Goal: Task Accomplishment & Management: Manage account settings

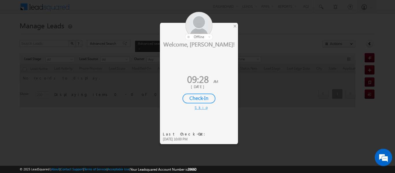
click at [203, 97] on div "Check-In" at bounding box center [198, 99] width 33 height 10
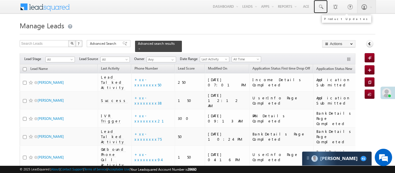
click at [323, 10] on link at bounding box center [320, 6] width 14 height 13
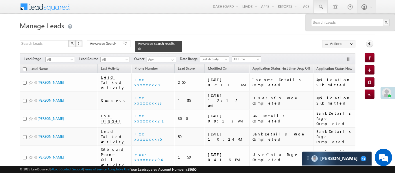
click at [141, 47] on span at bounding box center [139, 48] width 3 height 3
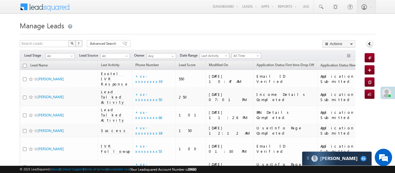
click at [245, 57] on span "All Time" at bounding box center [245, 55] width 27 height 5
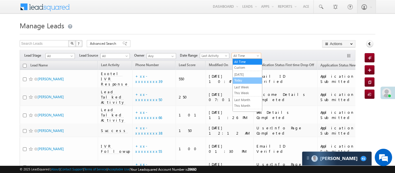
click at [245, 80] on link "Today" at bounding box center [247, 80] width 29 height 5
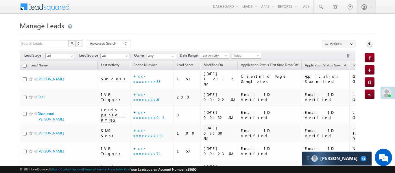
scroll to position [94, 0]
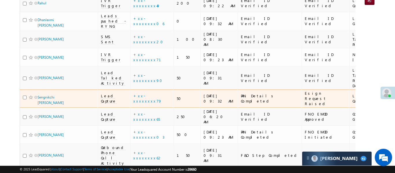
click at [105, 93] on span "Lead Capture" at bounding box center [109, 98] width 16 height 10
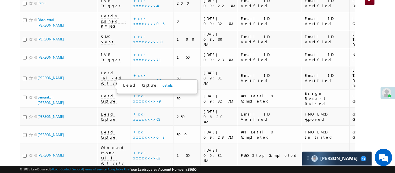
click at [157, 83] on div "Lead Capture : details ." at bounding box center [156, 87] width 66 height 8
click at [162, 86] on link "details" at bounding box center [167, 85] width 10 height 4
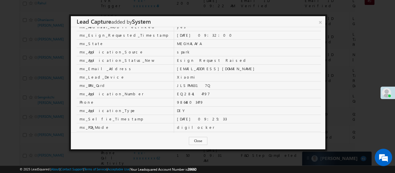
scroll to position [196, 0]
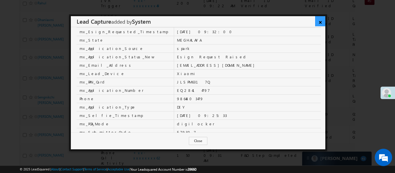
click at [321, 22] on link "×" at bounding box center [320, 21] width 10 height 10
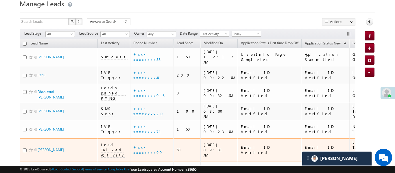
scroll to position [0, 0]
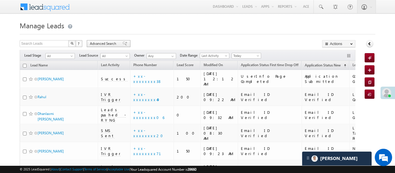
click at [122, 43] on span at bounding box center [124, 44] width 5 height 4
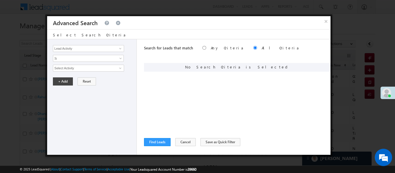
click at [83, 40] on div "Lead Activity Task Sales Group Prospect Id WA Last Message Timestamp 4th Day Di…" at bounding box center [92, 97] width 90 height 116
click at [86, 49] on input "Lead Activity" at bounding box center [88, 48] width 71 height 7
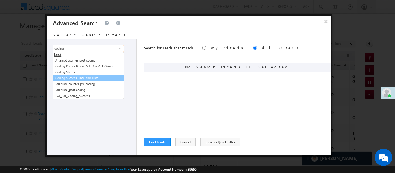
click at [74, 79] on link "Coding Success Date and Time" at bounding box center [88, 78] width 71 height 7
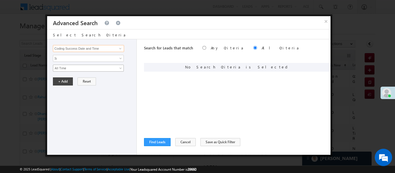
type input "Coding Success Date and Time"
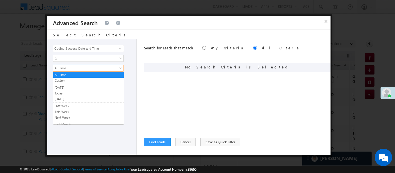
click at [70, 69] on span "All Time" at bounding box center [84, 68] width 63 height 5
click at [67, 81] on link "Custom" at bounding box center [88, 80] width 70 height 5
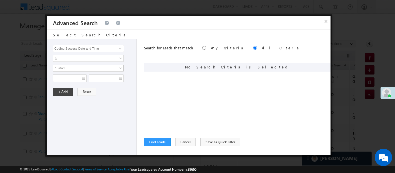
click at [71, 70] on div "All Time Custom Yesterday Today Tomorrow Last Week This Week Next Week Last Mon…" at bounding box center [93, 73] width 81 height 17
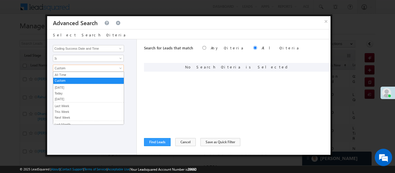
click at [71, 70] on span "Custom" at bounding box center [84, 68] width 63 height 5
click at [70, 89] on link "[DATE]" at bounding box center [88, 87] width 70 height 5
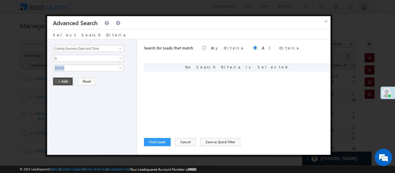
click at [65, 85] on button "+ Add" at bounding box center [63, 81] width 20 height 8
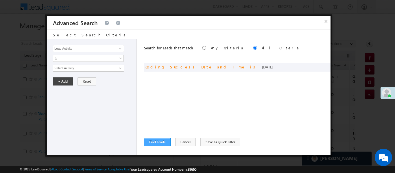
click at [161, 145] on div "Search for Leads that match Any Criteria All Criteria Note that the current tri…" at bounding box center [237, 97] width 186 height 116
click at [162, 144] on button "Find Leads" at bounding box center [157, 142] width 27 height 8
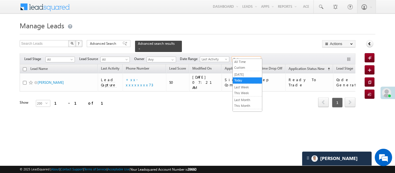
click at [256, 57] on span "Today" at bounding box center [245, 59] width 27 height 5
click at [247, 62] on link "All Time" at bounding box center [247, 61] width 29 height 5
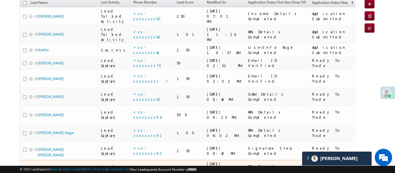
scroll to position [60, 0]
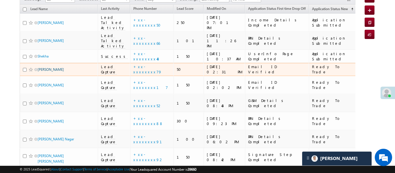
drag, startPoint x: 42, startPoint y: 56, endPoint x: 38, endPoint y: 57, distance: 4.2
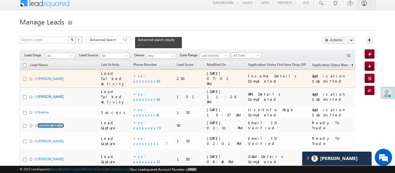
scroll to position [6, 0]
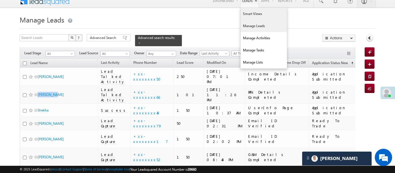
click at [252, 14] on link "Smart Views" at bounding box center [263, 14] width 46 height 12
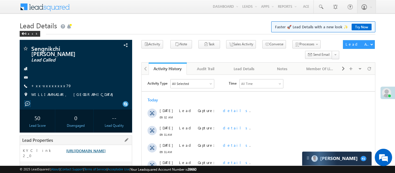
click at [105, 148] on link "https://angelbroking1-pk3em7sa.customui-test.leadsquared.com?leadId=8034cc27-03…" at bounding box center [85, 150] width 39 height 5
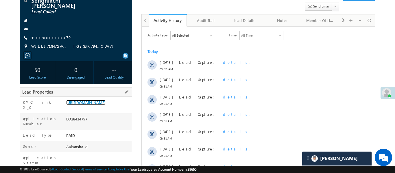
scroll to position [49, 0]
click at [104, 105] on link "https://angelbroking1-pk3em7sa.customui-test.leadsquared.com?leadId=8034cc27-03…" at bounding box center [85, 102] width 39 height 5
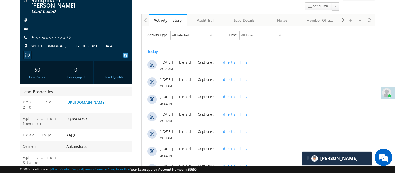
click at [52, 35] on link "+xx-xxxxxxxx79" at bounding box center [51, 37] width 40 height 5
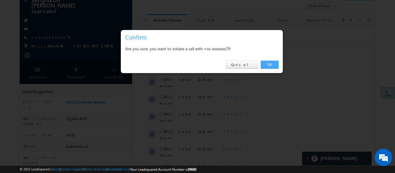
click at [267, 64] on link "OK" at bounding box center [270, 65] width 18 height 8
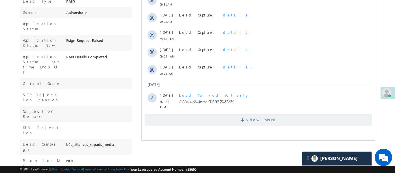
scroll to position [232, 0]
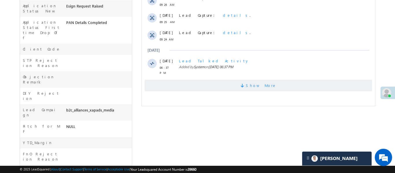
click at [245, 84] on span at bounding box center [242, 86] width 5 height 5
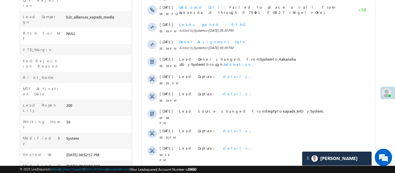
scroll to position [346, 0]
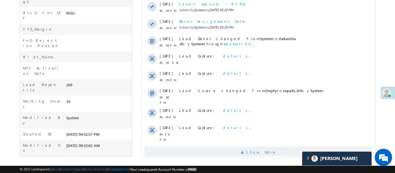
click at [242, 146] on span "Show More" at bounding box center [257, 152] width 227 height 12
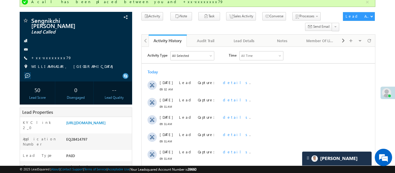
scroll to position [0, 0]
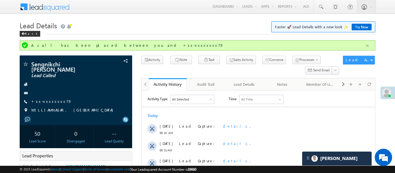
click at [369, 44] on button "button" at bounding box center [366, 45] width 7 height 7
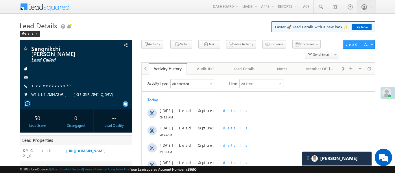
scroll to position [0, 0]
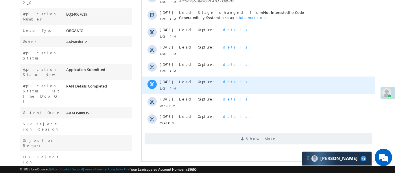
scroll to position [151, 0]
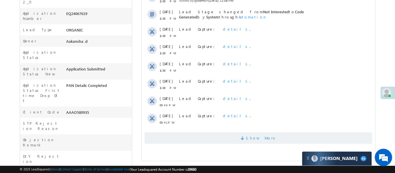
click at [274, 137] on span "Show More" at bounding box center [257, 138] width 227 height 12
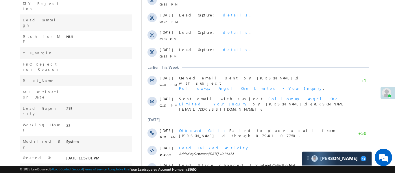
scroll to position [341, 0]
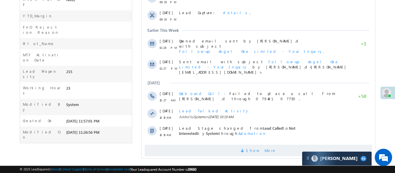
click at [256, 147] on span "Show More" at bounding box center [260, 151] width 31 height 12
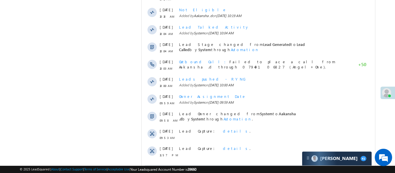
scroll to position [515, 0]
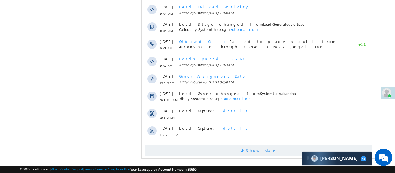
click at [276, 146] on span "Show More" at bounding box center [257, 151] width 227 height 12
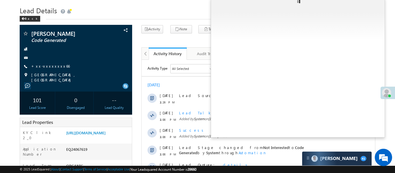
scroll to position [0, 0]
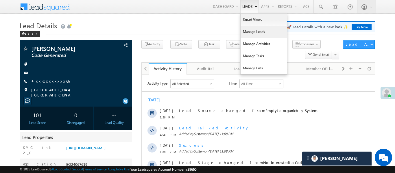
click at [255, 34] on link "Manage Leads" at bounding box center [263, 32] width 46 height 12
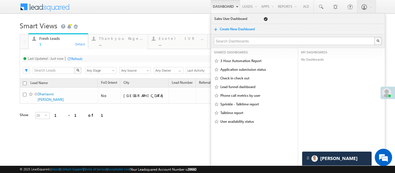
click at [325, 43] on div "Objections Cases ... Details" at bounding box center [297, 40] width 58 height 11
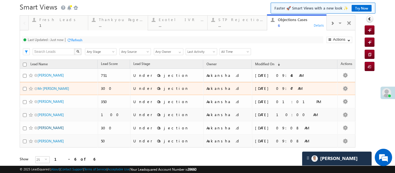
scroll to position [26, 0]
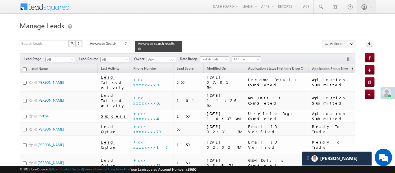
click at [141, 46] on link at bounding box center [139, 48] width 3 height 5
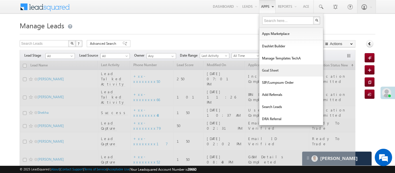
click at [278, 70] on link "Goal Sheet" at bounding box center [291, 70] width 64 height 12
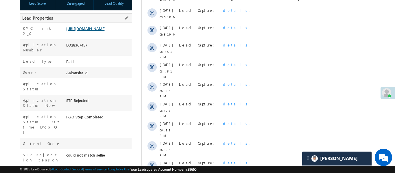
click at [105, 31] on link "[URL][DOMAIN_NAME]" at bounding box center [85, 28] width 39 height 5
click at [96, 31] on link "[URL][DOMAIN_NAME]" at bounding box center [85, 28] width 39 height 5
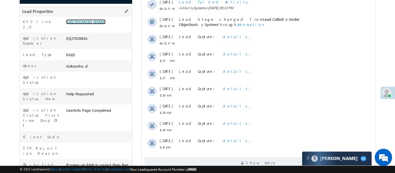
click at [105, 24] on link "https://angelbroking1-pk3em7sa.customui-test.leadsquared.com?leadId=9445802b-41…" at bounding box center [85, 21] width 39 height 5
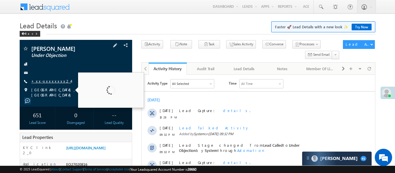
click at [49, 83] on link "+xx-xxxxxxxx24" at bounding box center [51, 81] width 40 height 5
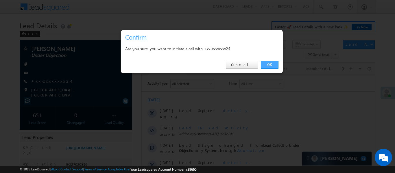
click at [269, 66] on link "OK" at bounding box center [270, 65] width 18 height 8
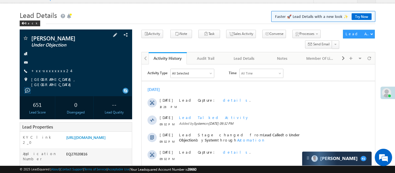
scroll to position [57, 0]
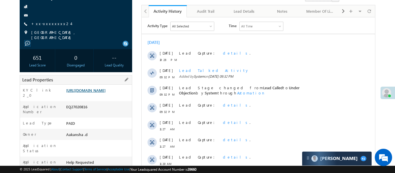
click at [105, 93] on link "https://angelbroking1-pk3em7sa.customui-test.leadsquared.com?leadId=9445802b-41…" at bounding box center [85, 90] width 39 height 5
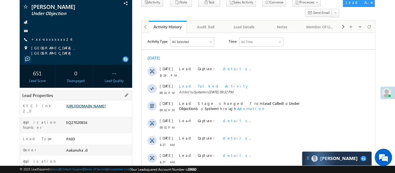
scroll to position [73, 0]
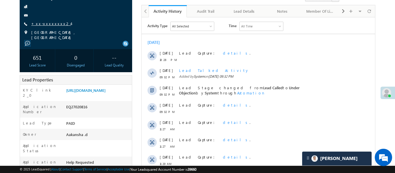
click at [50, 23] on link "+xx-xxxxxxxx24" at bounding box center [51, 23] width 40 height 5
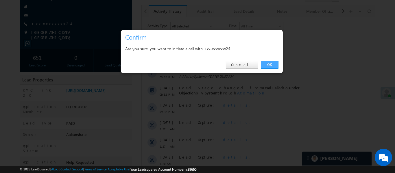
click at [271, 66] on link "OK" at bounding box center [270, 65] width 18 height 8
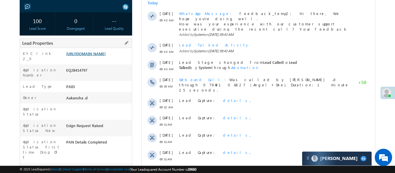
click at [101, 51] on link "[URL][DOMAIN_NAME]" at bounding box center [85, 53] width 39 height 5
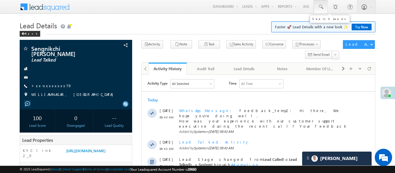
click at [320, 9] on span at bounding box center [320, 7] width 6 height 6
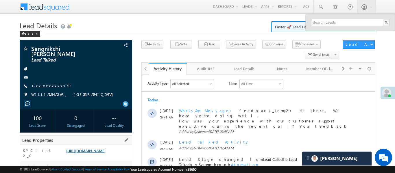
click at [105, 153] on link "[URL][DOMAIN_NAME]" at bounding box center [85, 150] width 39 height 5
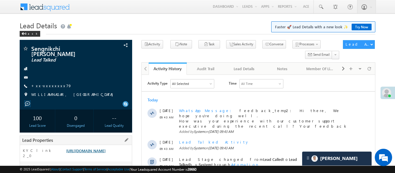
click at [96, 153] on link "[URL][DOMAIN_NAME]" at bounding box center [85, 150] width 39 height 5
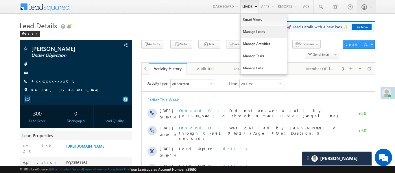
click at [259, 32] on link "Manage Leads" at bounding box center [263, 32] width 46 height 12
drag, startPoint x: 259, startPoint y: 32, endPoint x: 247, endPoint y: 5, distance: 29.6
click at [259, 31] on link "Manage Leads" at bounding box center [263, 32] width 46 height 12
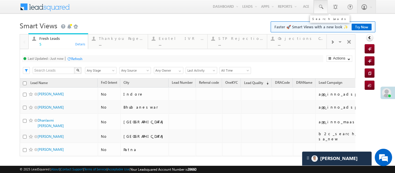
click at [322, 2] on link at bounding box center [320, 6] width 14 height 13
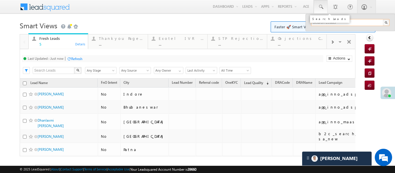
paste input "EQ28423839"
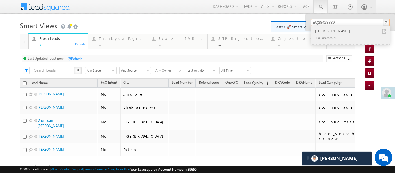
type input "EQ28423839"
click at [327, 31] on div "[PERSON_NAME]" at bounding box center [352, 31] width 77 height 6
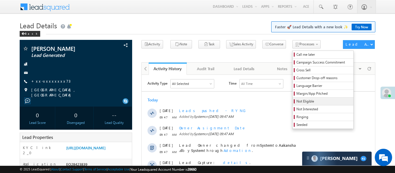
click at [302, 103] on span "Not Eligible" at bounding box center [323, 101] width 55 height 5
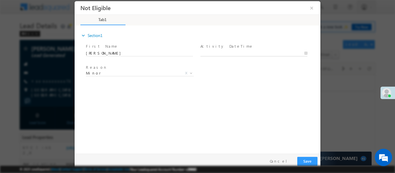
type input "06/09/25 9:54 AM"
click at [229, 52] on body "Not Eligible ×" at bounding box center [198, 76] width 246 height 150
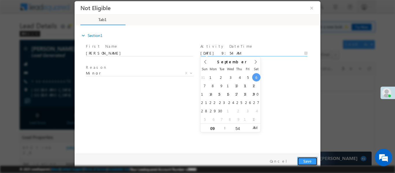
click at [312, 159] on button "Save" at bounding box center [307, 161] width 20 height 9
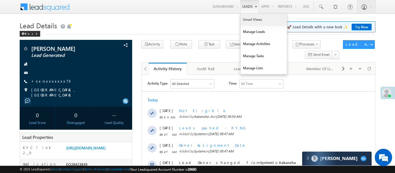
click at [248, 21] on link "Smart Views" at bounding box center [263, 20] width 46 height 12
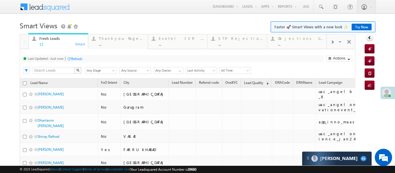
click at [332, 42] on span at bounding box center [331, 42] width 3 height 5
click at [298, 41] on div "Coded Today ..." at bounding box center [300, 40] width 45 height 11
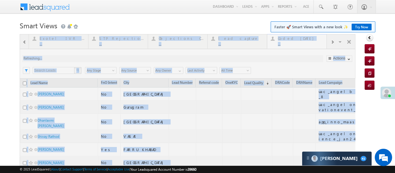
click at [298, 41] on div at bounding box center [187, 153] width 335 height 239
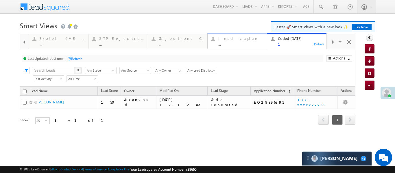
click at [231, 43] on div "..." at bounding box center [240, 44] width 45 height 4
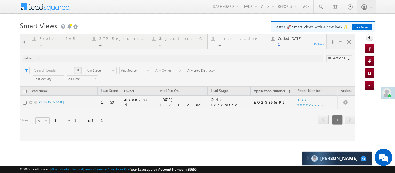
click at [231, 43] on div at bounding box center [187, 87] width 335 height 107
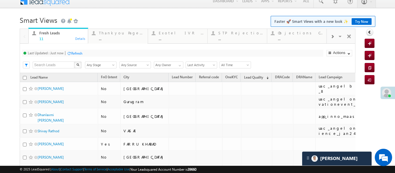
scroll to position [9, 0]
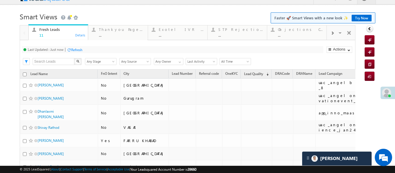
click at [333, 37] on div at bounding box center [331, 32] width 11 height 13
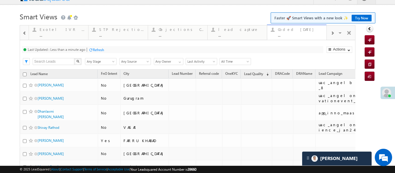
click at [302, 32] on div "Coded Today ..." at bounding box center [300, 31] width 45 height 11
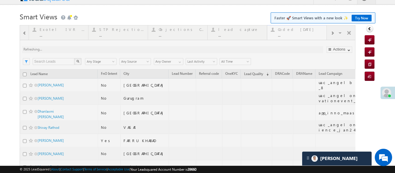
click at [302, 32] on div at bounding box center [187, 144] width 335 height 239
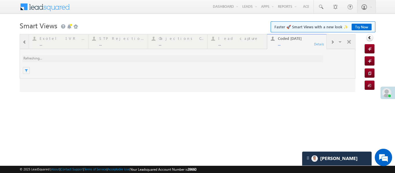
scroll to position [0, 0]
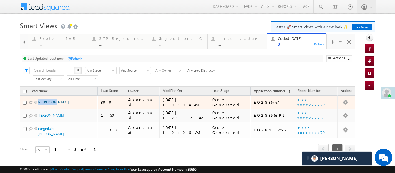
click at [192, 23] on form "Smart Views Getting Started Faster 🚀 Smart Views with a new look ✨ Try Now Quic…" at bounding box center [197, 94] width 355 height 151
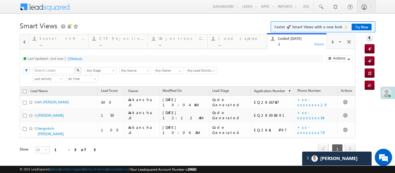
click at [23, 41] on span at bounding box center [25, 42] width 4 height 5
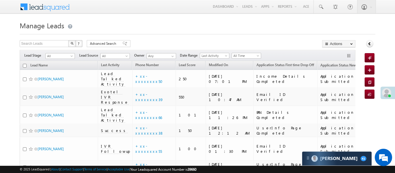
click at [257, 57] on span at bounding box center [258, 57] width 5 height 5
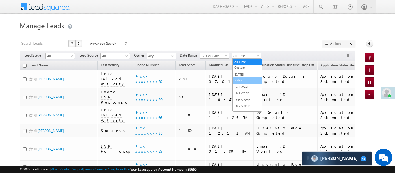
click at [243, 80] on link "Today" at bounding box center [247, 80] width 29 height 5
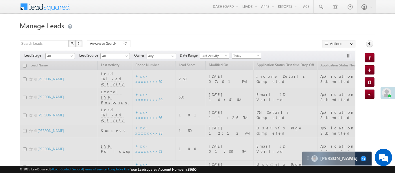
click at [246, 55] on span "Today" at bounding box center [245, 55] width 27 height 5
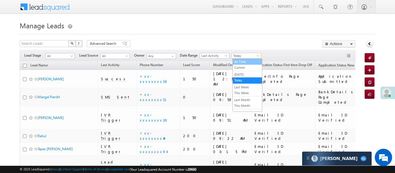
click at [245, 63] on link "All Time" at bounding box center [247, 61] width 29 height 5
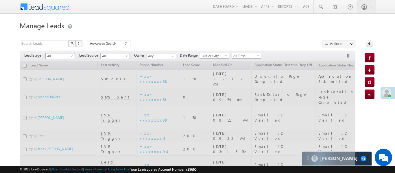
click at [57, 54] on span "All" at bounding box center [59, 55] width 27 height 5
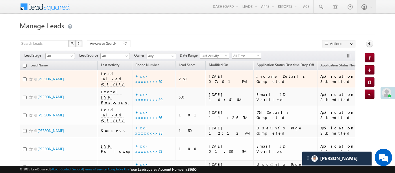
click at [56, 55] on span "All" at bounding box center [59, 55] width 27 height 5
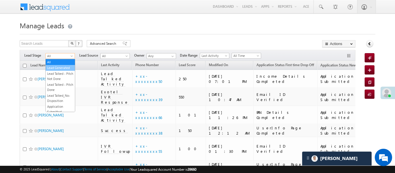
click at [59, 68] on link "Lead Generated" at bounding box center [60, 67] width 29 height 5
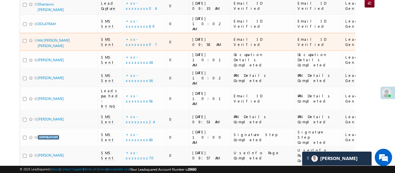
scroll to position [93, 0]
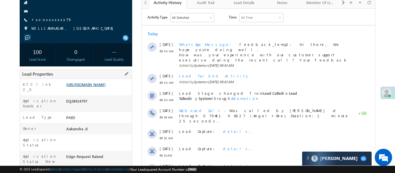
scroll to position [77, 0]
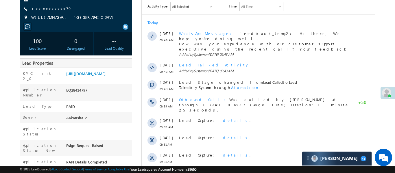
click at [297, 170] on body "Menu Aakansha .d Aakan sha.D @ange lbrok ing.c om" at bounding box center [197, 168] width 395 height 490
click at [105, 75] on link "[URL][DOMAIN_NAME]" at bounding box center [85, 73] width 39 height 5
click at [91, 35] on div "0" at bounding box center [76, 40] width 32 height 11
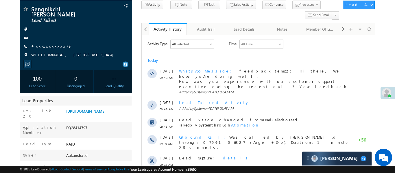
scroll to position [25, 0]
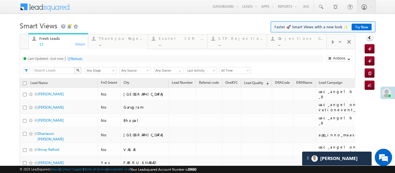
click at [331, 43] on span at bounding box center [331, 42] width 3 height 5
click at [332, 42] on span at bounding box center [331, 42] width 3 height 5
click at [308, 44] on div "..." at bounding box center [300, 44] width 45 height 4
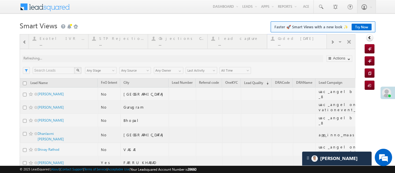
click at [308, 44] on div at bounding box center [187, 160] width 335 height 252
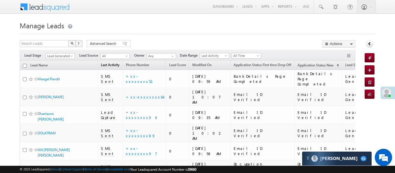
scroll to position [101, 0]
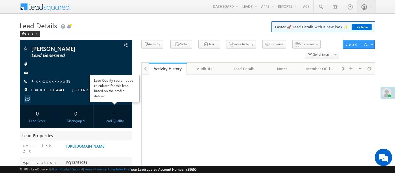
scroll to position [90, 0]
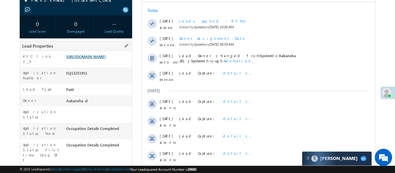
click at [105, 54] on link "[URL][DOMAIN_NAME]" at bounding box center [85, 56] width 39 height 5
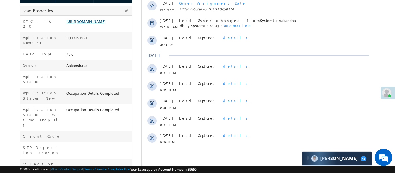
scroll to position [0, 0]
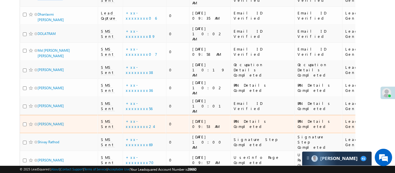
scroll to position [101, 0]
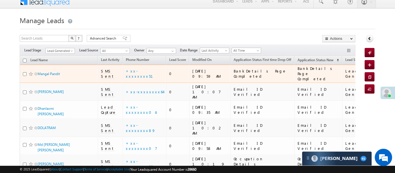
click at [143, 67] on td "+xx-xxxxxxxx51" at bounding box center [143, 74] width 43 height 18
click at [144, 73] on link "+xx-xxxxxxxx51" at bounding box center [143, 73] width 34 height 10
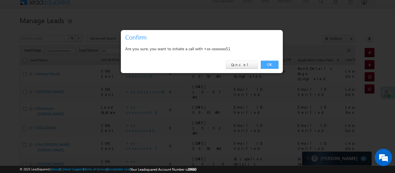
click at [267, 67] on link "OK" at bounding box center [270, 65] width 18 height 8
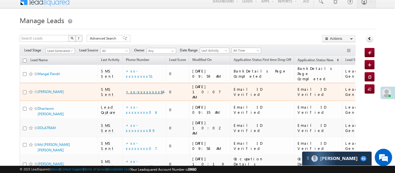
click at [144, 89] on link "+xx-xxxxxxxx64" at bounding box center [144, 91] width 37 height 5
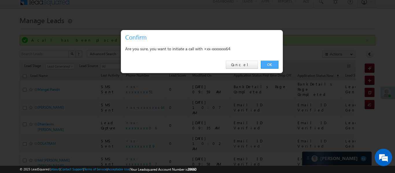
click at [264, 66] on link "OK" at bounding box center [270, 65] width 18 height 8
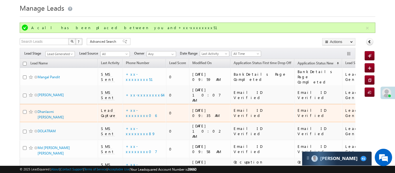
scroll to position [24, 0]
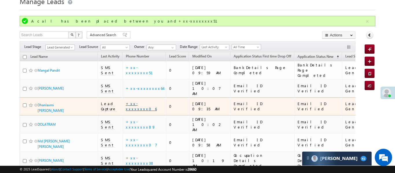
click at [142, 101] on link "+xx-xxxxxxxx06" at bounding box center [141, 106] width 31 height 10
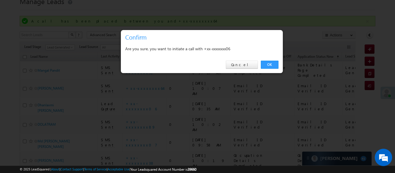
drag, startPoint x: 278, startPoint y: 61, endPoint x: 269, endPoint y: 64, distance: 9.5
click at [277, 61] on link "OK" at bounding box center [270, 65] width 18 height 8
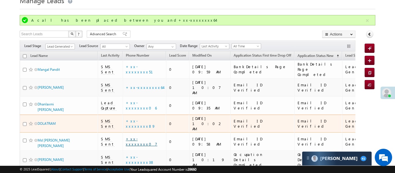
scroll to position [33, 0]
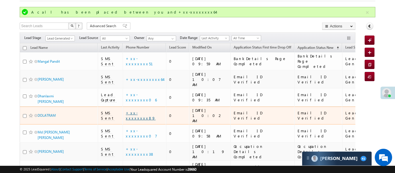
click at [141, 110] on link "+xx-xxxxxxxx89" at bounding box center [141, 115] width 30 height 10
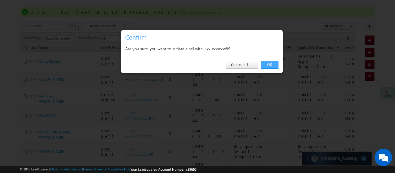
click at [271, 64] on link "OK" at bounding box center [270, 65] width 18 height 8
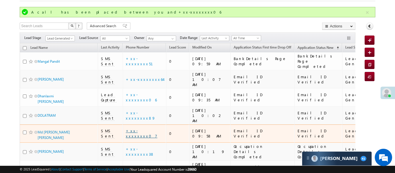
click at [141, 128] on link "+xx-xxxxxxxx07" at bounding box center [141, 133] width 31 height 10
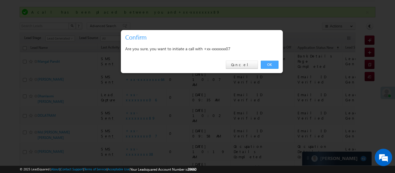
click at [271, 64] on link "OK" at bounding box center [270, 65] width 18 height 8
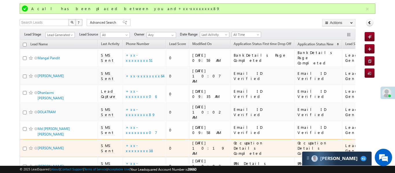
scroll to position [42, 0]
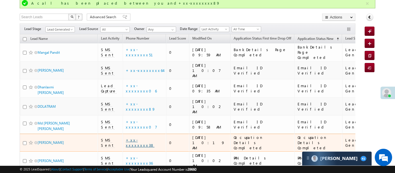
click at [142, 138] on link "+xx-xxxxxxxx38" at bounding box center [140, 143] width 29 height 10
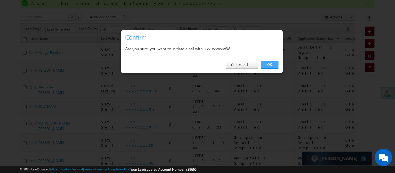
click at [268, 62] on link "OK" at bounding box center [270, 65] width 18 height 8
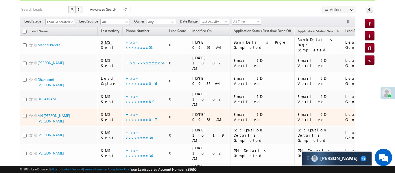
scroll to position [112, 0]
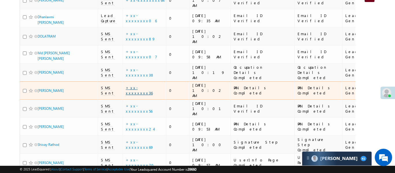
click at [145, 85] on link "+xx-xxxxxxxx36" at bounding box center [139, 90] width 27 height 10
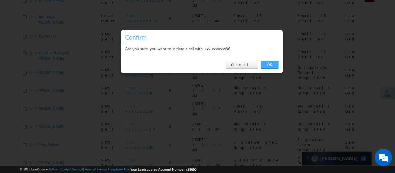
click at [272, 63] on link "OK" at bounding box center [270, 65] width 18 height 8
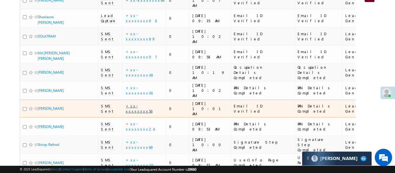
click at [143, 103] on link "+xx-xxxxxxxx56" at bounding box center [139, 108] width 27 height 10
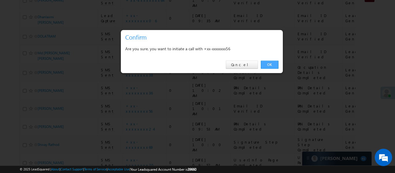
click at [276, 65] on link "OK" at bounding box center [270, 65] width 18 height 8
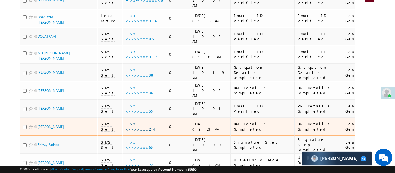
click at [143, 121] on link "+xx-xxxxxxxx24" at bounding box center [140, 126] width 28 height 10
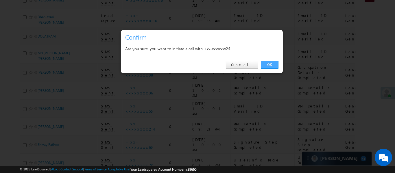
click at [273, 64] on link "OK" at bounding box center [270, 65] width 18 height 8
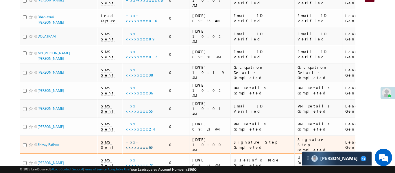
click at [143, 140] on link "+xx-xxxxxxxx69" at bounding box center [140, 145] width 28 height 10
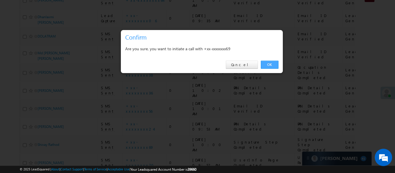
click at [270, 66] on link "OK" at bounding box center [270, 65] width 18 height 8
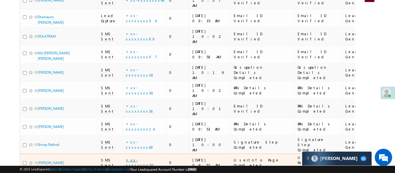
click at [143, 157] on link "+xx-xxxxxxxx70" at bounding box center [141, 162] width 31 height 10
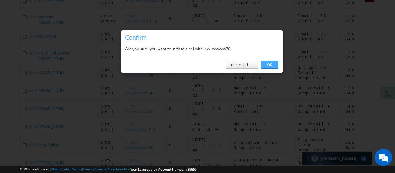
click at [272, 64] on link "OK" at bounding box center [270, 65] width 18 height 8
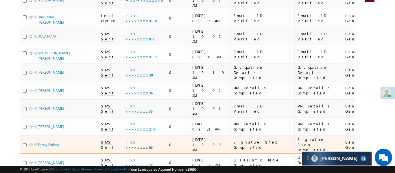
click at [142, 140] on link "+xx-xxxxxxxx69" at bounding box center [140, 145] width 28 height 10
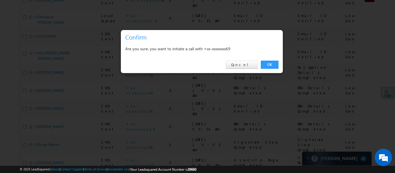
click at [275, 59] on div "OK Cancel" at bounding box center [202, 65] width 162 height 16
click at [269, 67] on link "OK" at bounding box center [270, 65] width 18 height 8
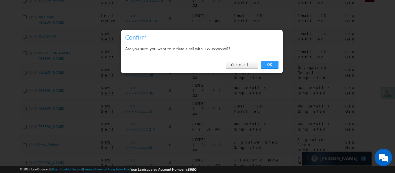
click at [271, 69] on div "OK Cancel" at bounding box center [202, 65] width 162 height 16
click at [269, 64] on link "OK" at bounding box center [270, 65] width 18 height 8
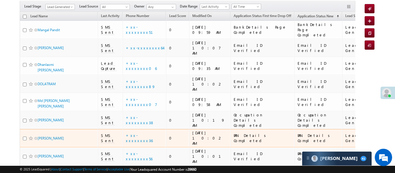
scroll to position [59, 0]
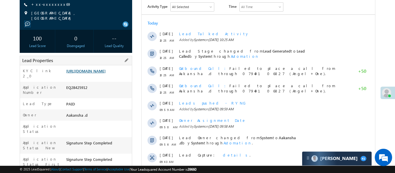
click at [105, 73] on link "https://angelbroking1-pk3em7sa.customui-test.leadsquared.com?leadId=dde2d502-61…" at bounding box center [85, 70] width 39 height 5
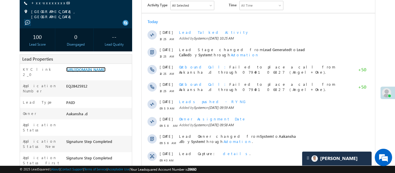
scroll to position [76, 0]
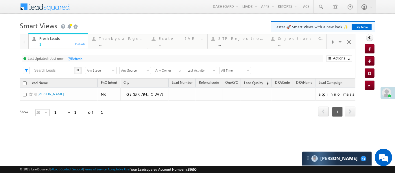
click at [332, 44] on span at bounding box center [331, 42] width 3 height 5
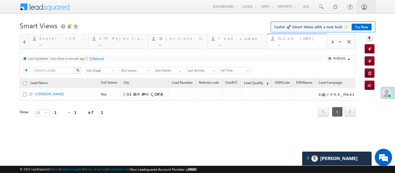
click at [301, 39] on div "Coded Today" at bounding box center [300, 38] width 45 height 5
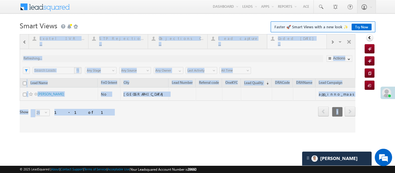
click at [301, 39] on div at bounding box center [187, 83] width 335 height 99
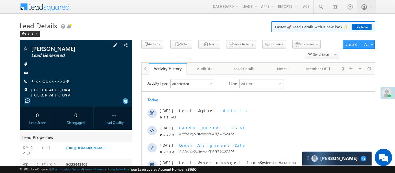
click at [46, 81] on link "+xx-xxxxxxxx40" at bounding box center [52, 81] width 42 height 5
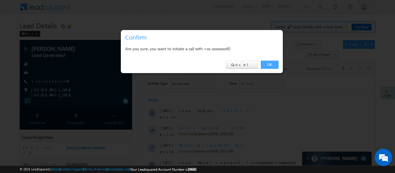
click at [270, 65] on link "OK" at bounding box center [270, 65] width 18 height 8
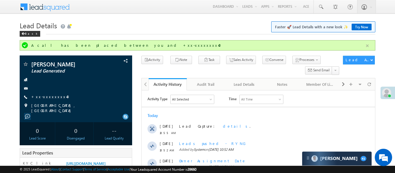
click at [366, 46] on button "button" at bounding box center [366, 45] width 7 height 7
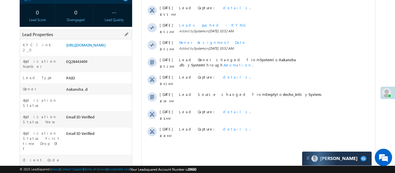
scroll to position [98, 0]
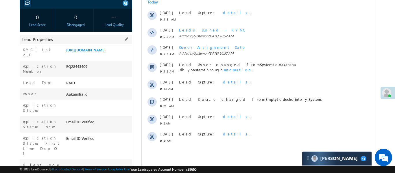
click at [83, 72] on div "EQ28443409" at bounding box center [98, 68] width 67 height 8
copy div "EQ28443409"
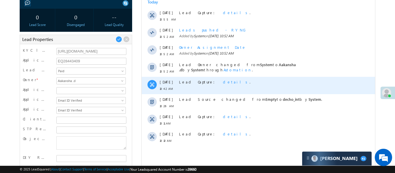
scroll to position [0, 0]
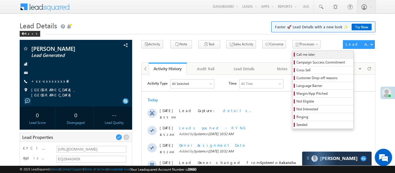
click at [296, 57] on span "Call me later" at bounding box center [323, 54] width 55 height 5
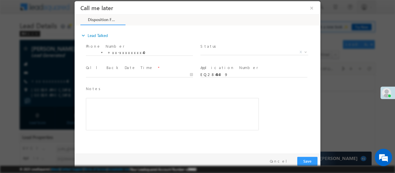
click at [226, 48] on span "Status *" at bounding box center [253, 46] width 107 height 6
click at [225, 51] on span "X" at bounding box center [254, 52] width 108 height 6
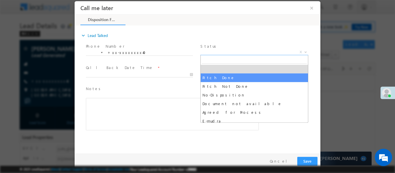
select select "Pitch Done"
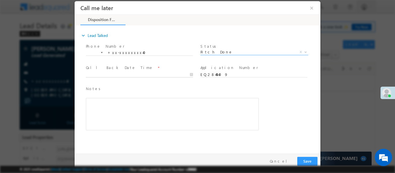
type input "06/09/25 11:04 AM"
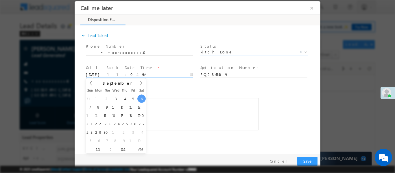
click at [148, 73] on input "06/09/25 11:04 AM" at bounding box center [139, 75] width 107 height 6
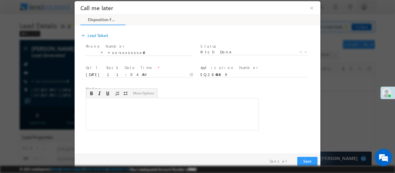
click at [196, 108] on div "Rich Text Editor, 40788eee-0fb2-11ec-a811-0adc8a9d82c2__tab1__section1__Notes__…" at bounding box center [172, 114] width 173 height 32
click at [307, 158] on button "Save" at bounding box center [307, 161] width 20 height 9
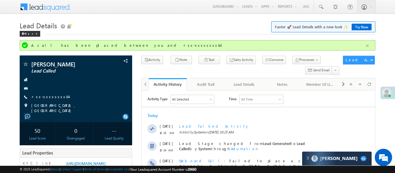
click at [367, 47] on button "button" at bounding box center [366, 45] width 7 height 7
